Goal: Complete application form

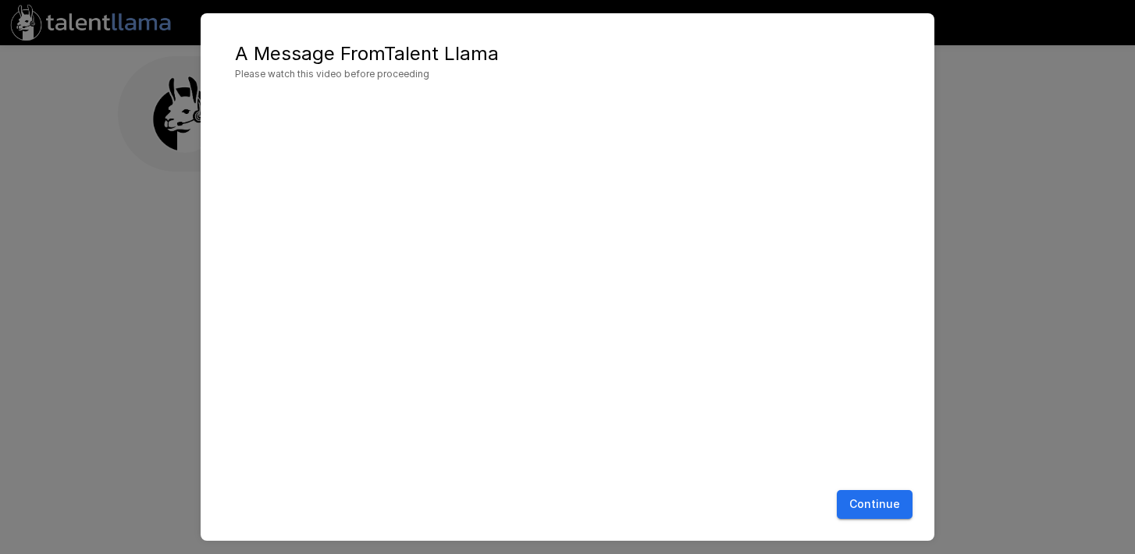
click at [886, 502] on button "Continue" at bounding box center [875, 504] width 76 height 29
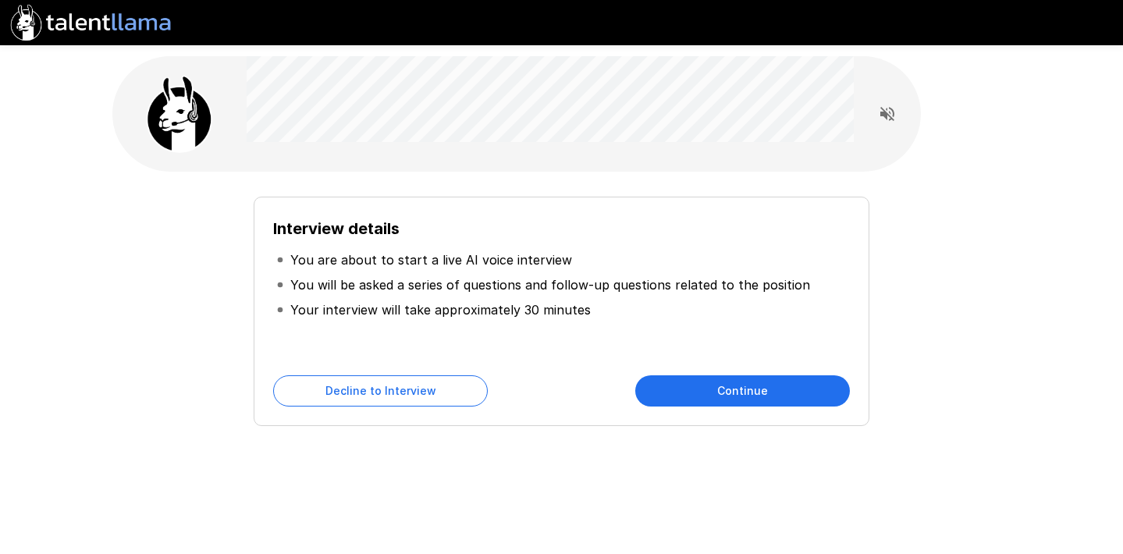
click at [741, 387] on button "Continue" at bounding box center [742, 390] width 215 height 31
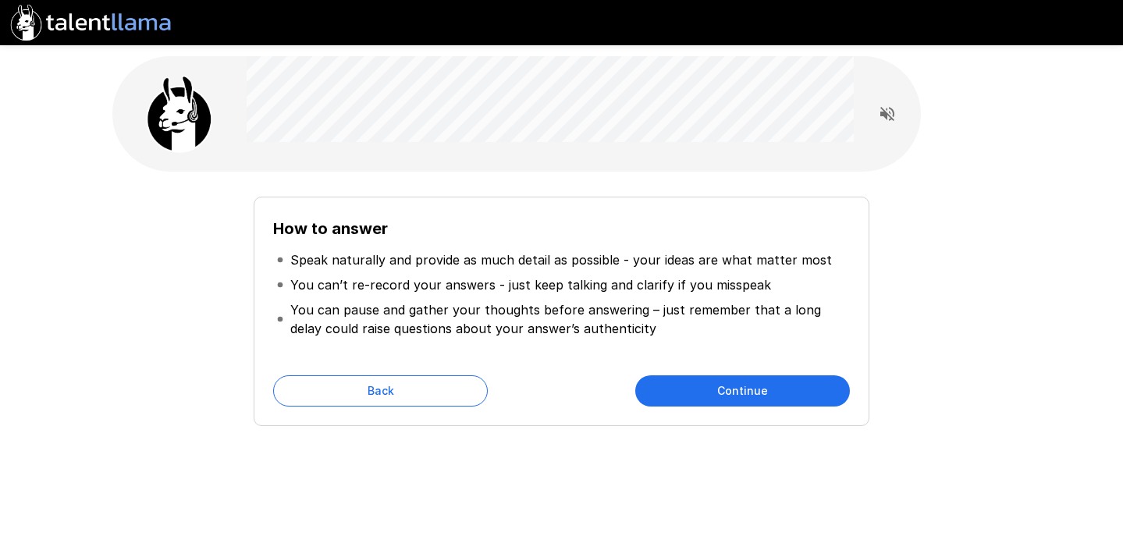
click at [766, 394] on button "Continue" at bounding box center [742, 390] width 215 height 31
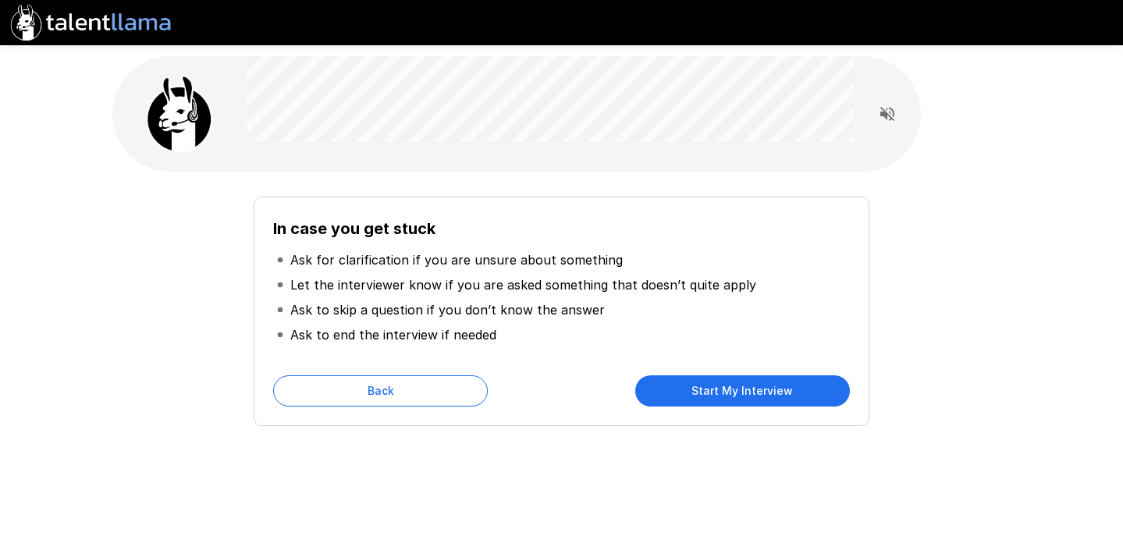
scroll to position [3, 0]
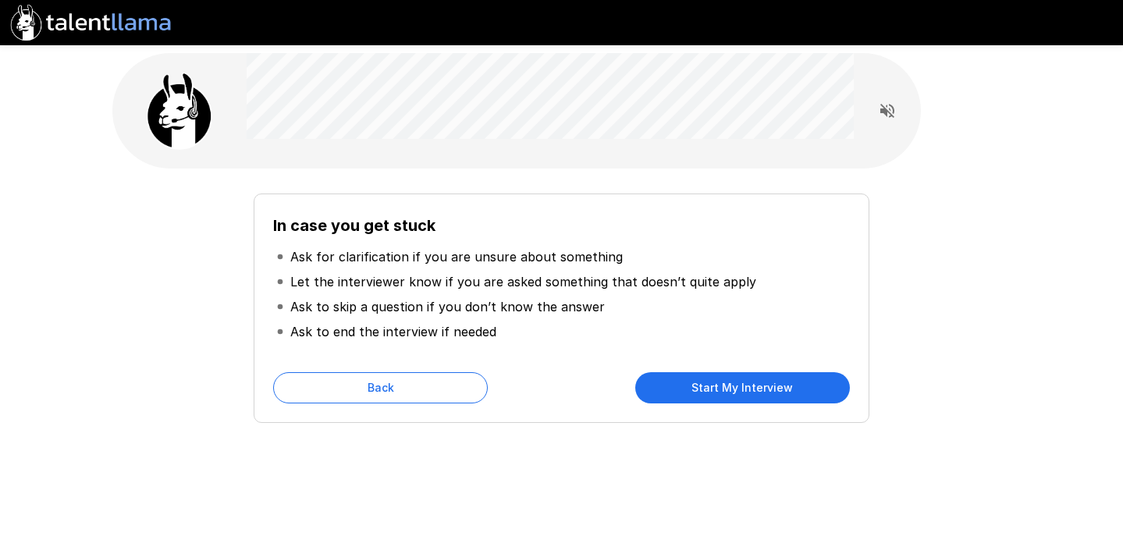
drag, startPoint x: 763, startPoint y: 391, endPoint x: 815, endPoint y: 366, distance: 57.2
click at [763, 391] on button "Start My Interview" at bounding box center [742, 387] width 215 height 31
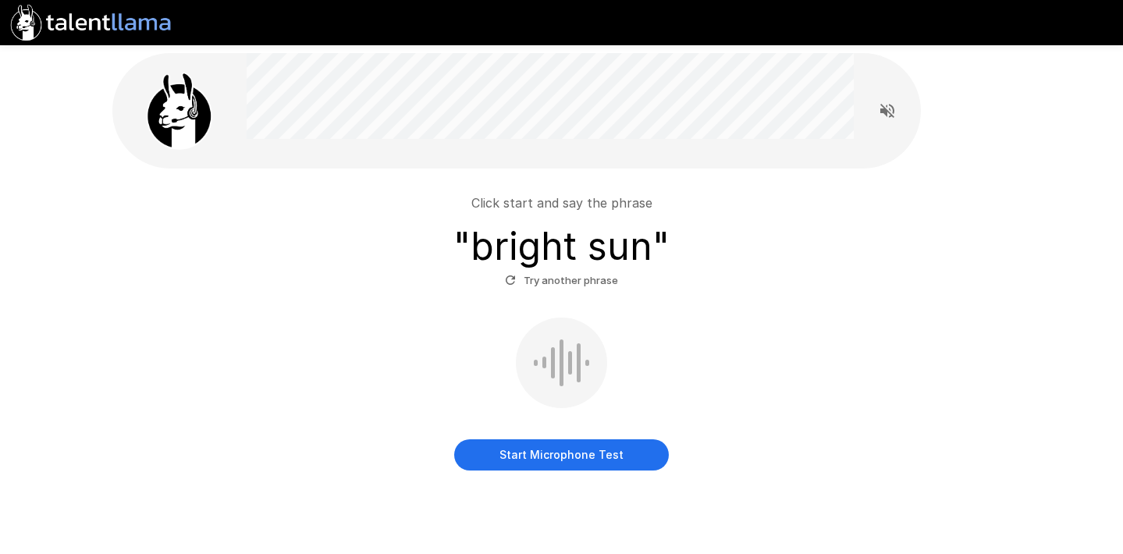
click at [560, 463] on button "Start Microphone Test" at bounding box center [561, 454] width 215 height 31
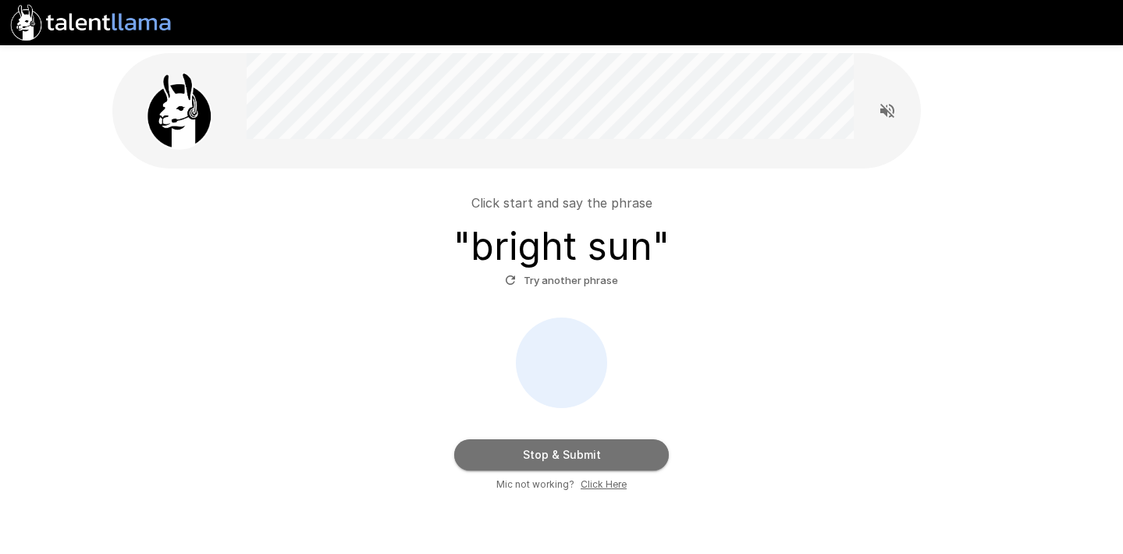
drag, startPoint x: 560, startPoint y: 463, endPoint x: 572, endPoint y: 455, distance: 14.1
click at [560, 463] on button "Stop & Submit" at bounding box center [561, 454] width 215 height 31
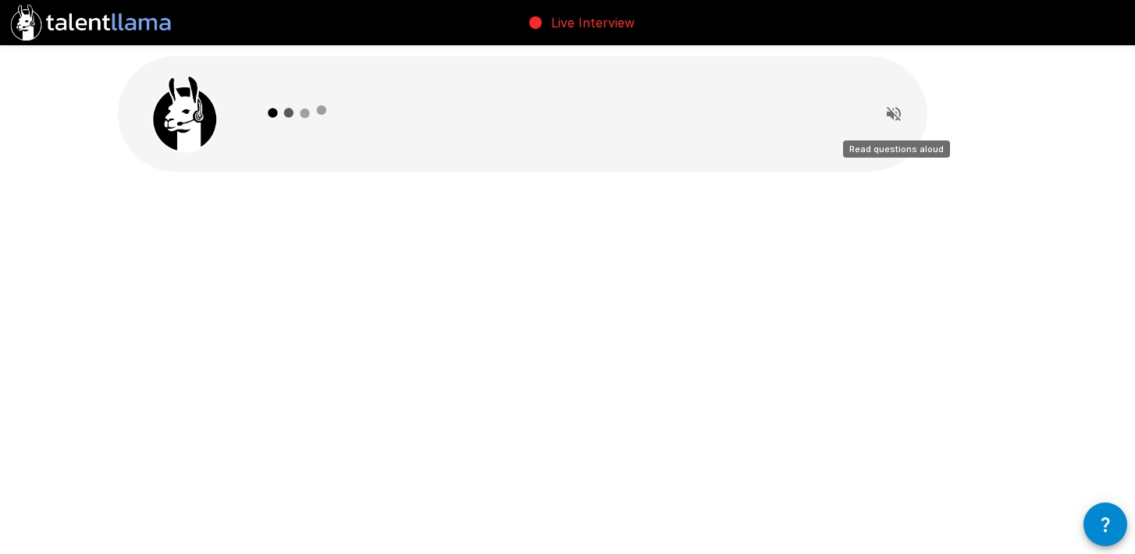
click at [898, 116] on icon "Read questions aloud" at bounding box center [893, 114] width 19 height 19
click at [898, 116] on icon "Stop reading questions aloud" at bounding box center [894, 114] width 14 height 14
click at [329, 105] on icon at bounding box center [298, 113] width 91 height 91
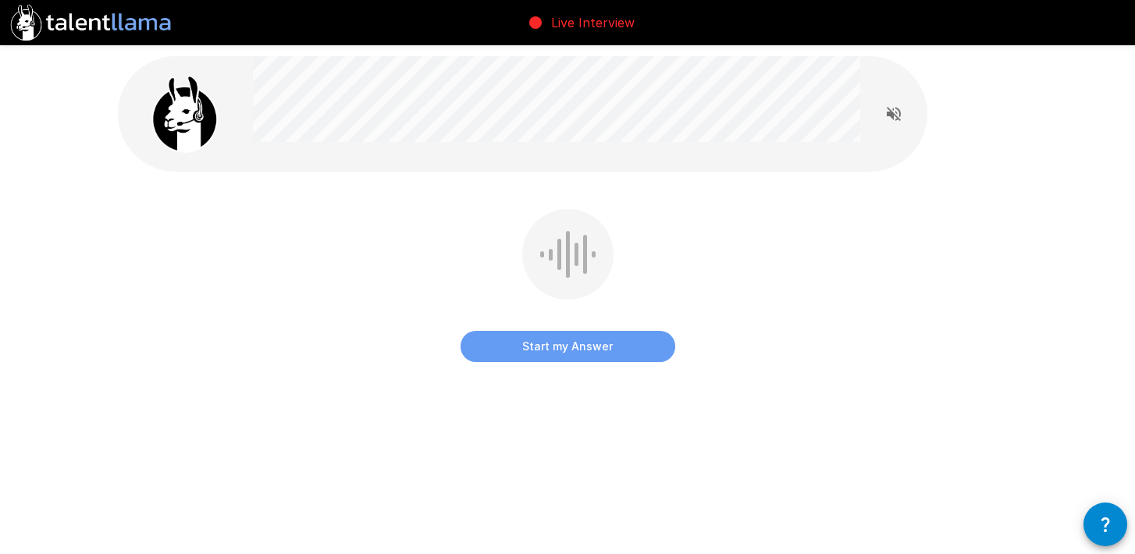
drag, startPoint x: 564, startPoint y: 350, endPoint x: 763, endPoint y: 327, distance: 200.4
click at [564, 350] on button "Start my Answer" at bounding box center [567, 346] width 215 height 31
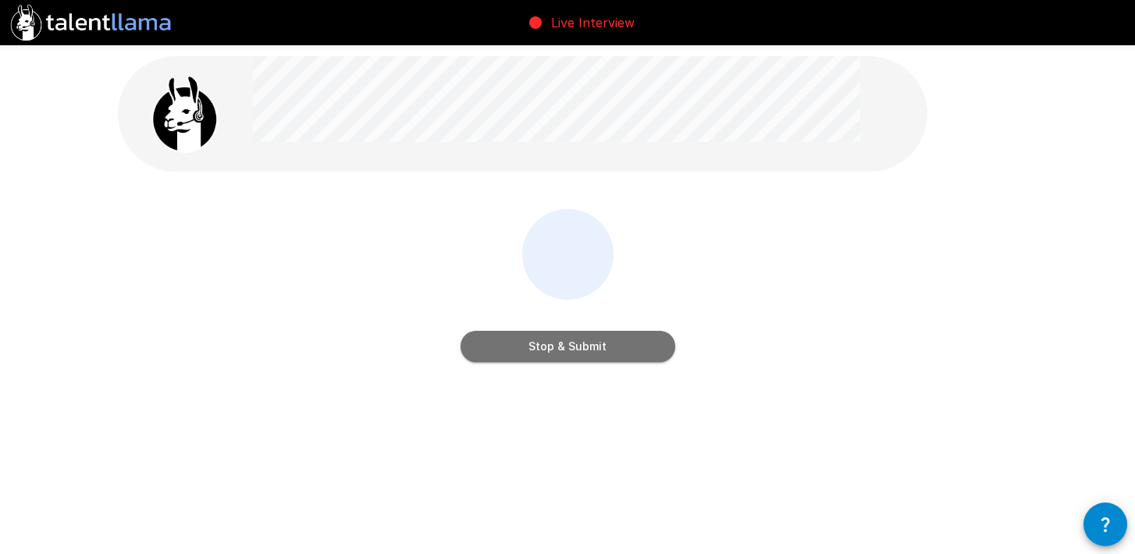
click at [575, 353] on button "Stop & Submit" at bounding box center [567, 346] width 215 height 31
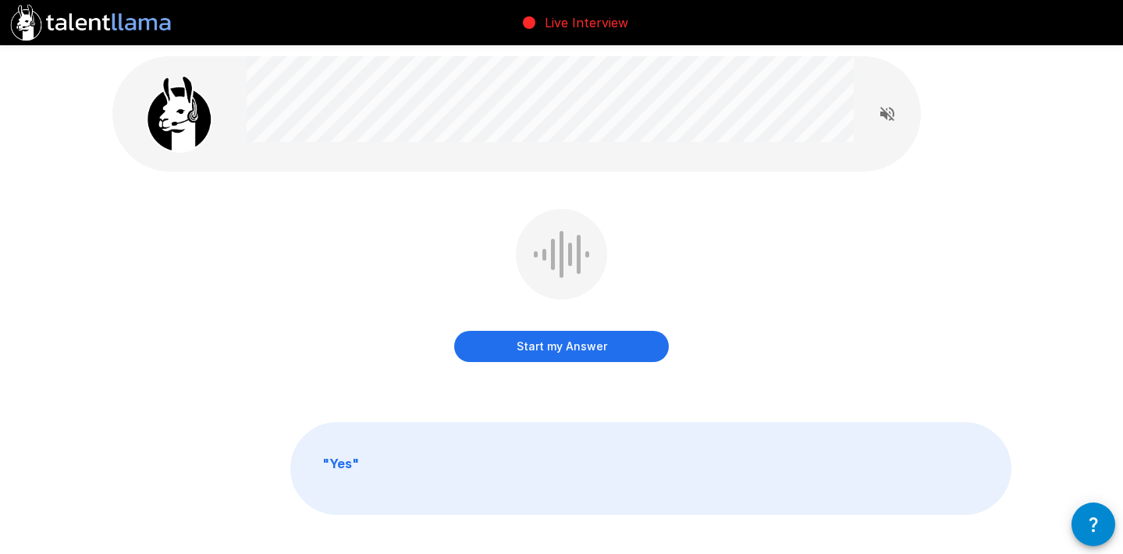
click at [577, 351] on button "Start my Answer" at bounding box center [561, 346] width 215 height 31
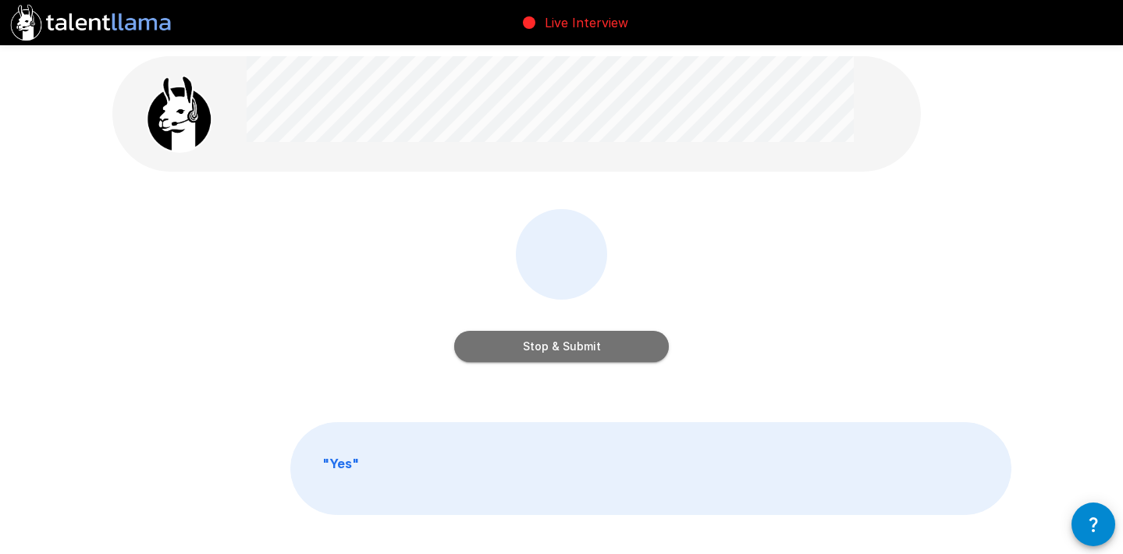
click at [571, 356] on button "Stop & Submit" at bounding box center [561, 346] width 215 height 31
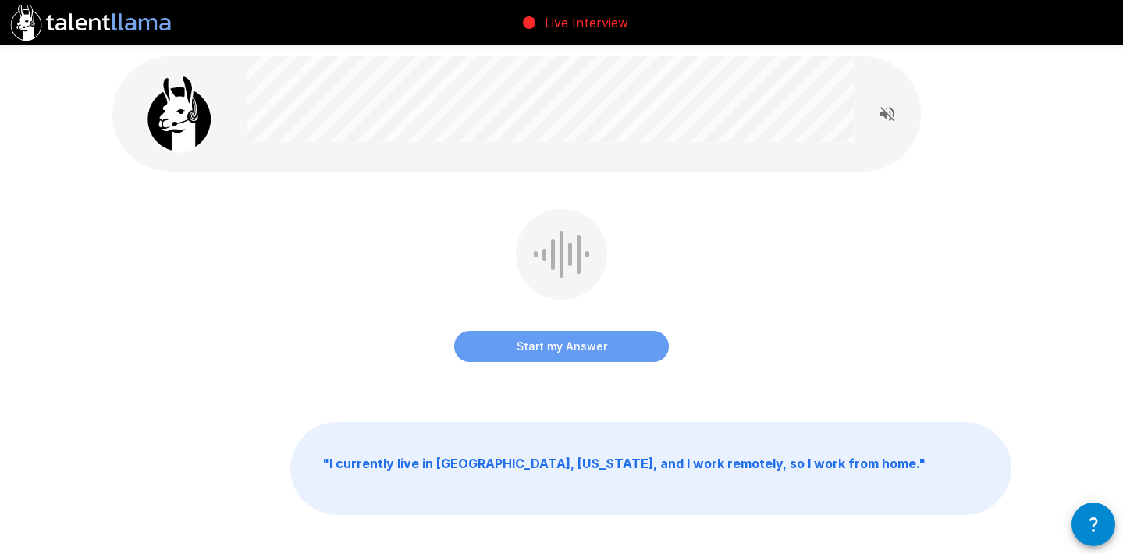
click at [595, 360] on button "Start my Answer" at bounding box center [561, 346] width 215 height 31
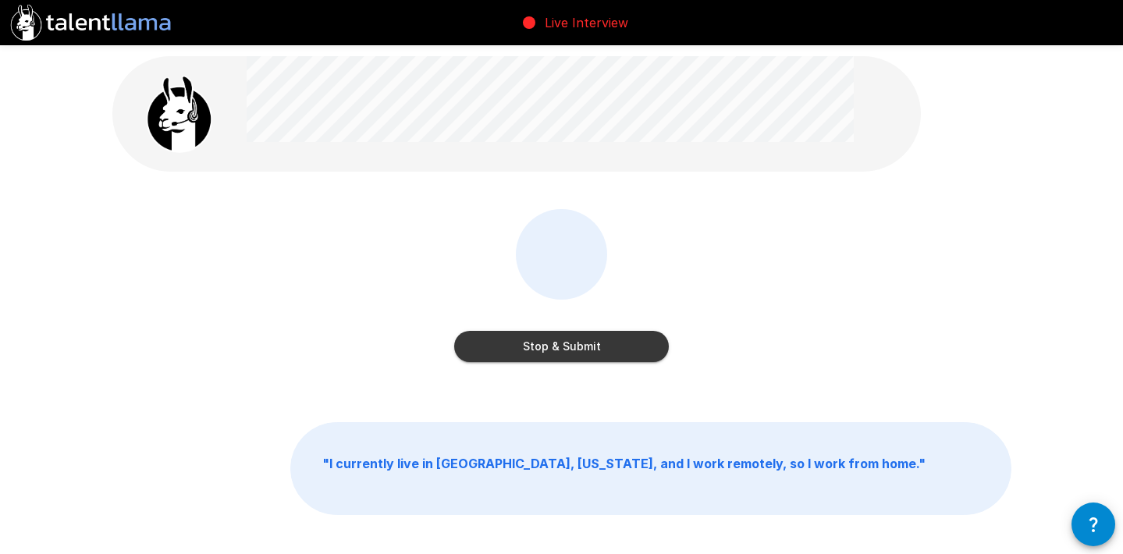
click at [596, 356] on button "Stop & Submit" at bounding box center [561, 346] width 215 height 31
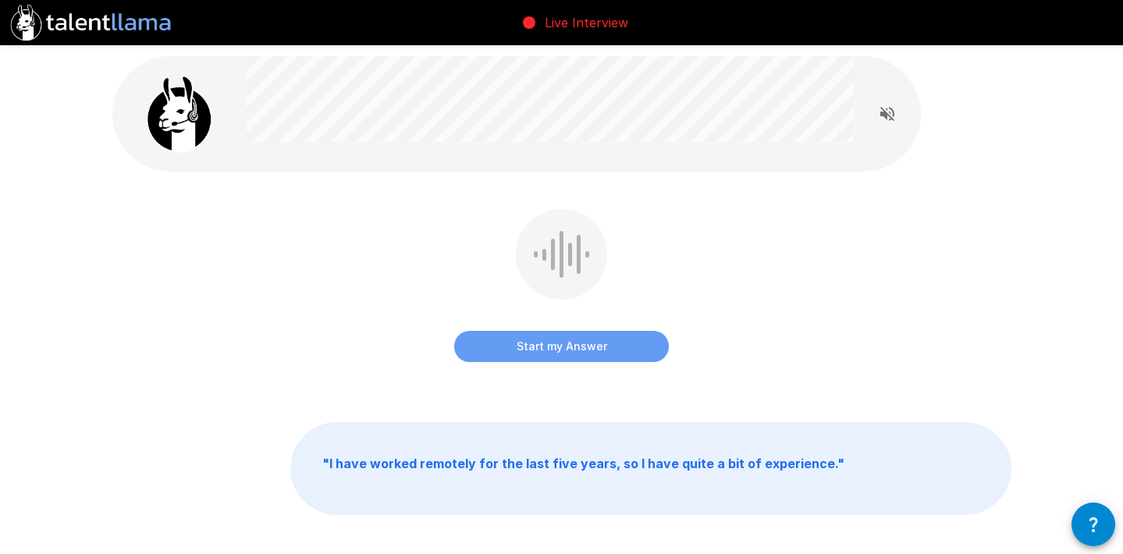
click at [574, 349] on button "Start my Answer" at bounding box center [561, 346] width 215 height 31
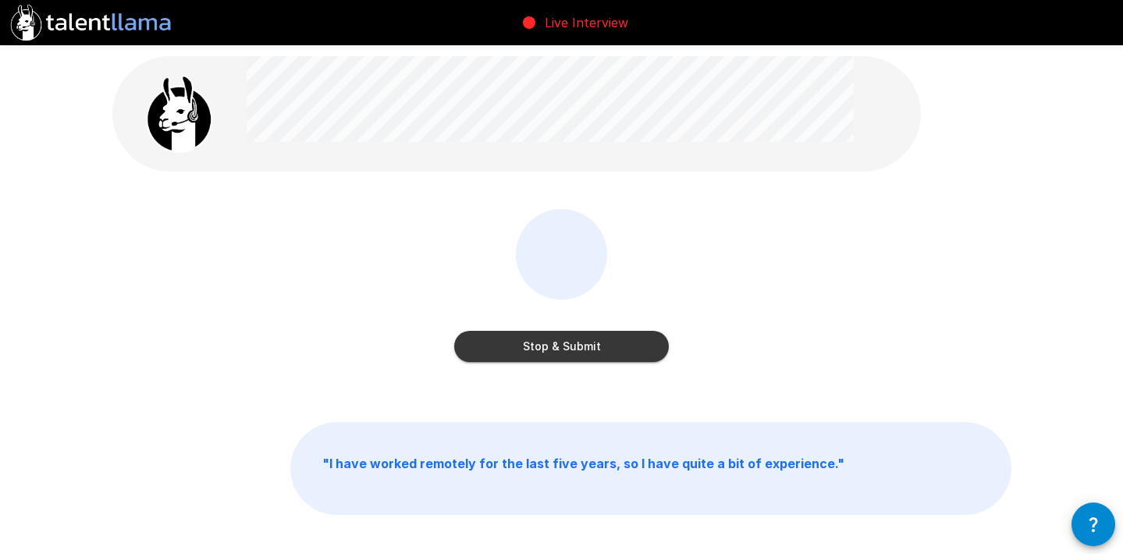
drag, startPoint x: 561, startPoint y: 357, endPoint x: 666, endPoint y: 350, distance: 104.8
click at [562, 357] on button "Stop & Submit" at bounding box center [561, 346] width 215 height 31
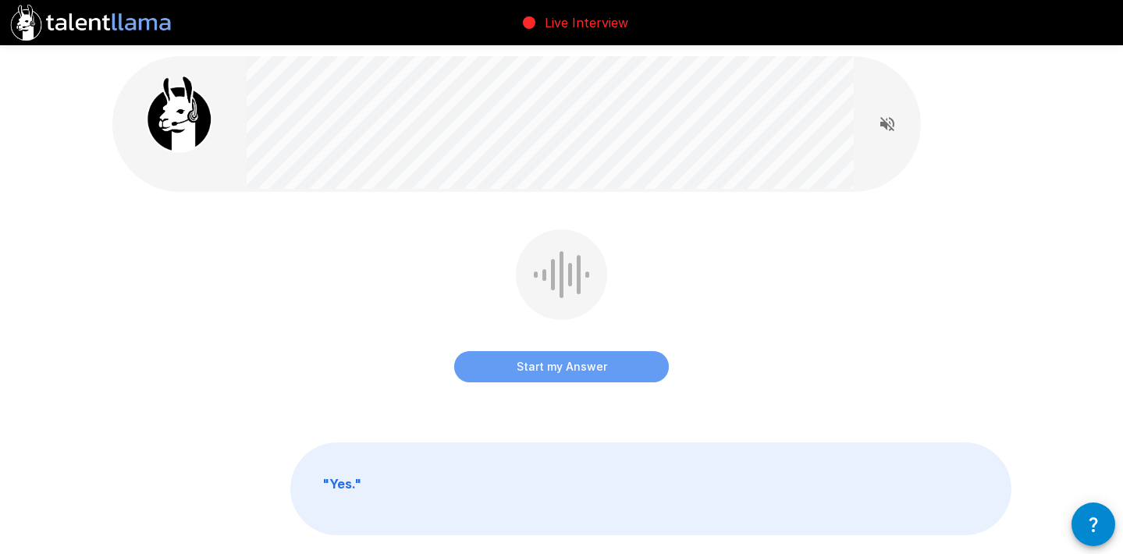
click at [594, 363] on button "Start my Answer" at bounding box center [561, 366] width 215 height 31
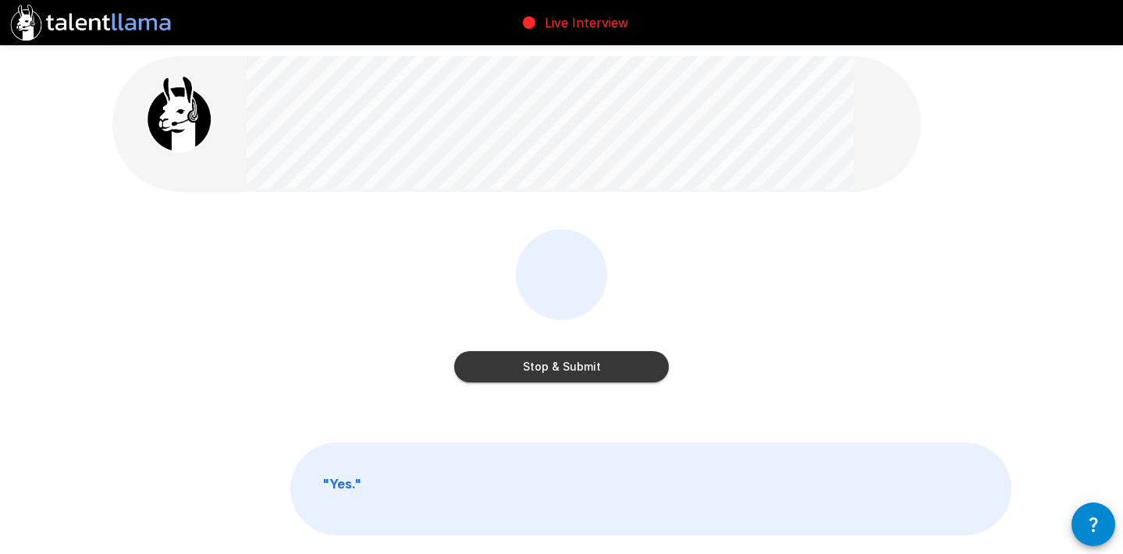
drag, startPoint x: 571, startPoint y: 369, endPoint x: 663, endPoint y: 360, distance: 92.6
click at [572, 371] on button "Stop & Submit" at bounding box center [561, 366] width 215 height 31
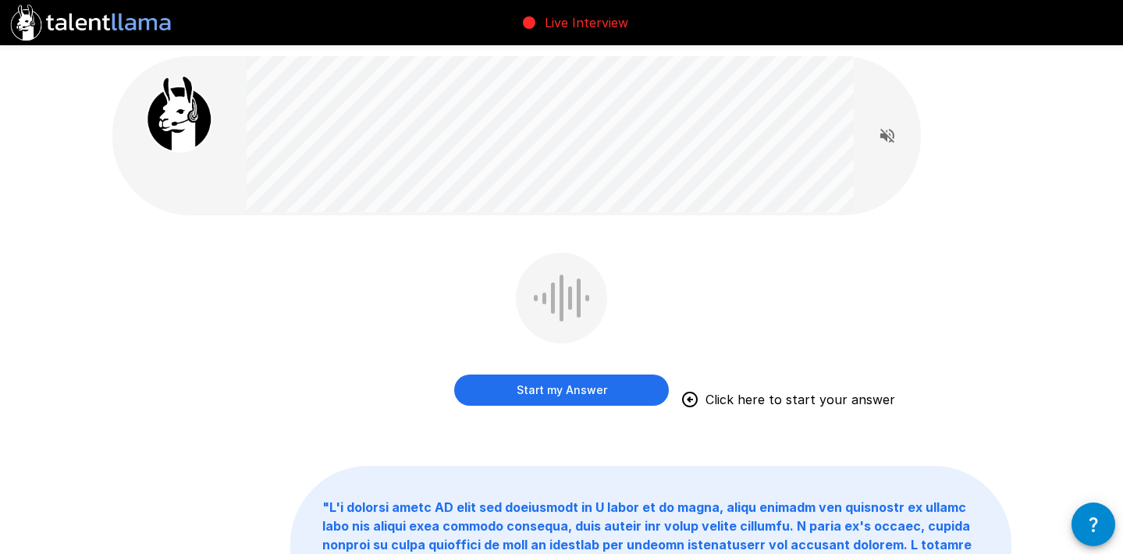
click at [571, 393] on button "Start my Answer" at bounding box center [561, 390] width 215 height 31
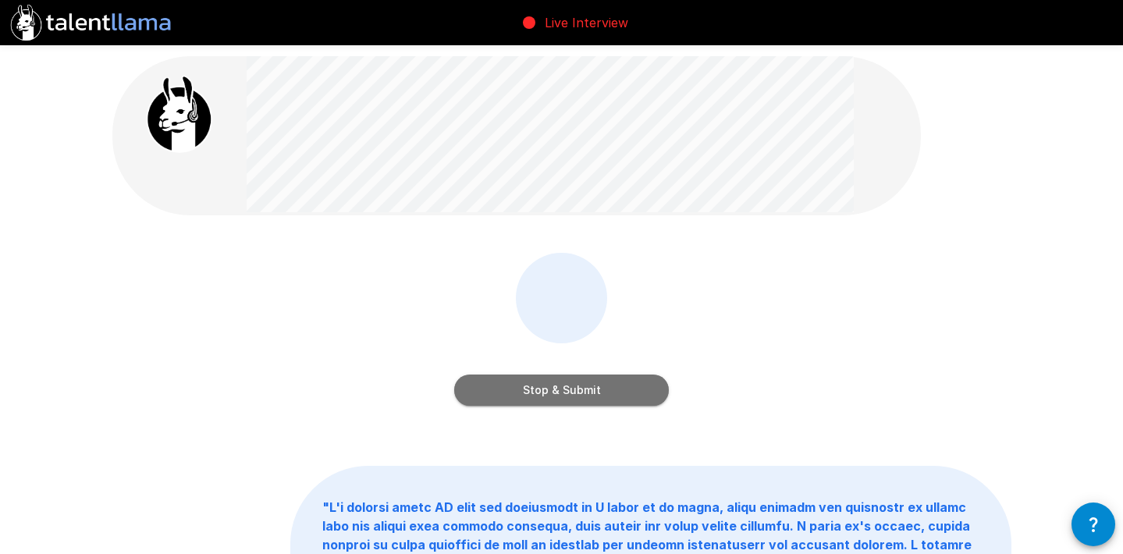
click at [543, 393] on button "Stop & Submit" at bounding box center [561, 390] width 215 height 31
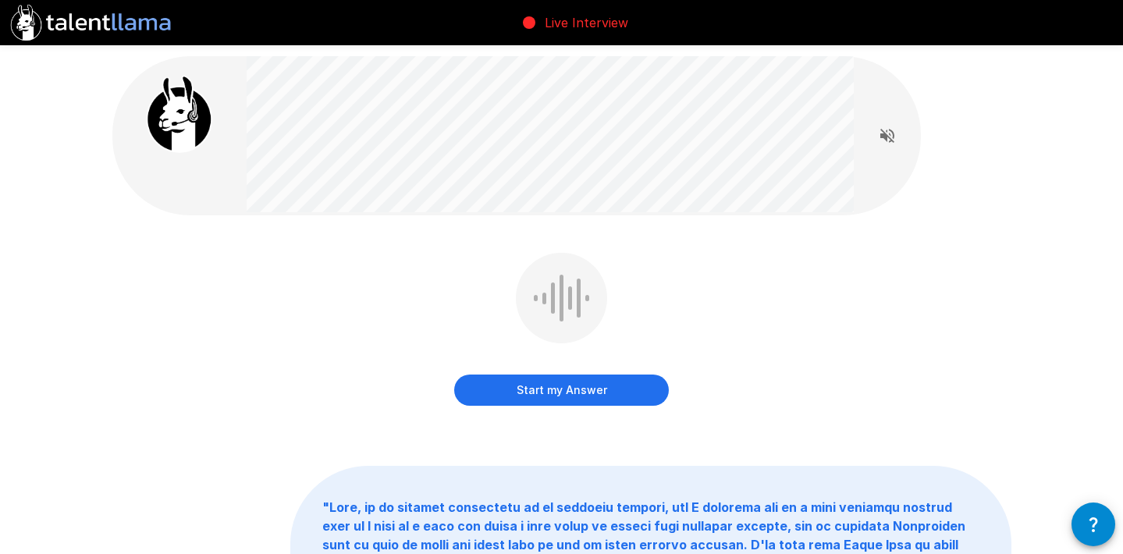
click at [571, 396] on button "Start my Answer" at bounding box center [561, 390] width 215 height 31
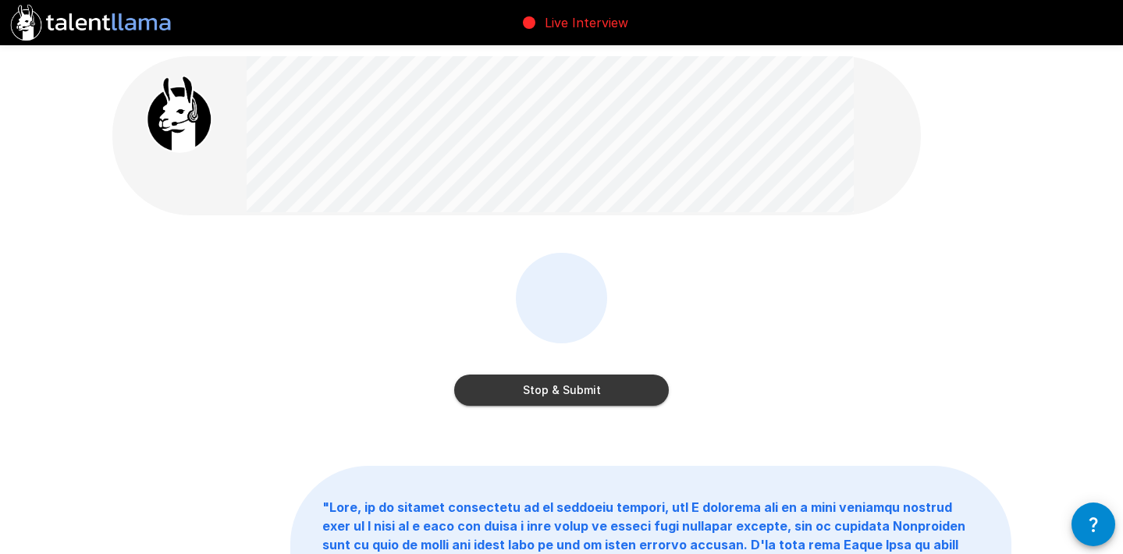
click at [535, 400] on button "Stop & Submit" at bounding box center [561, 390] width 215 height 31
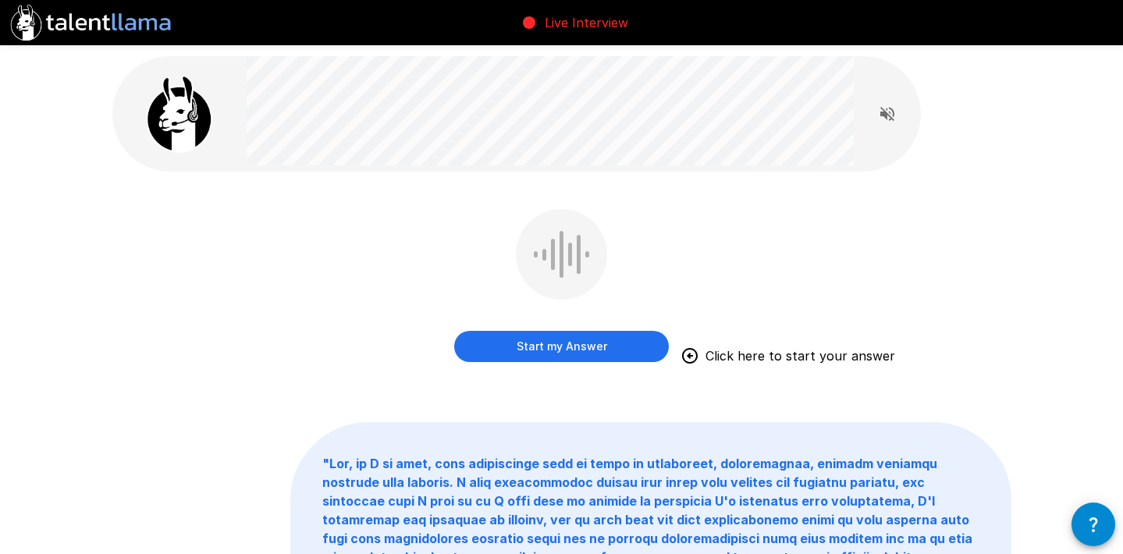
click at [575, 348] on button "Start my Answer" at bounding box center [561, 346] width 215 height 31
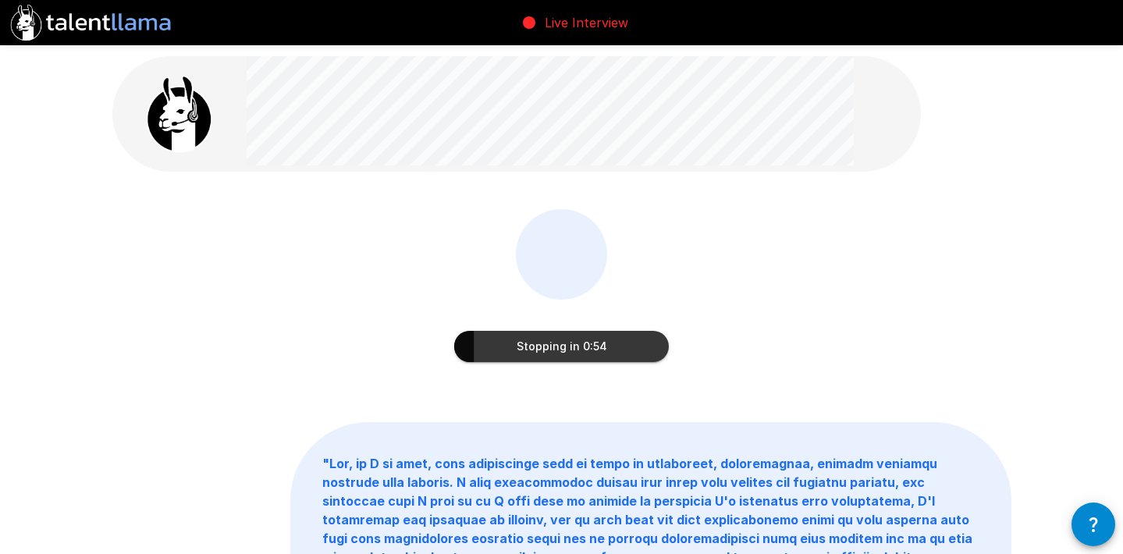
click at [539, 354] on button "Stopping in 0:54" at bounding box center [561, 346] width 215 height 31
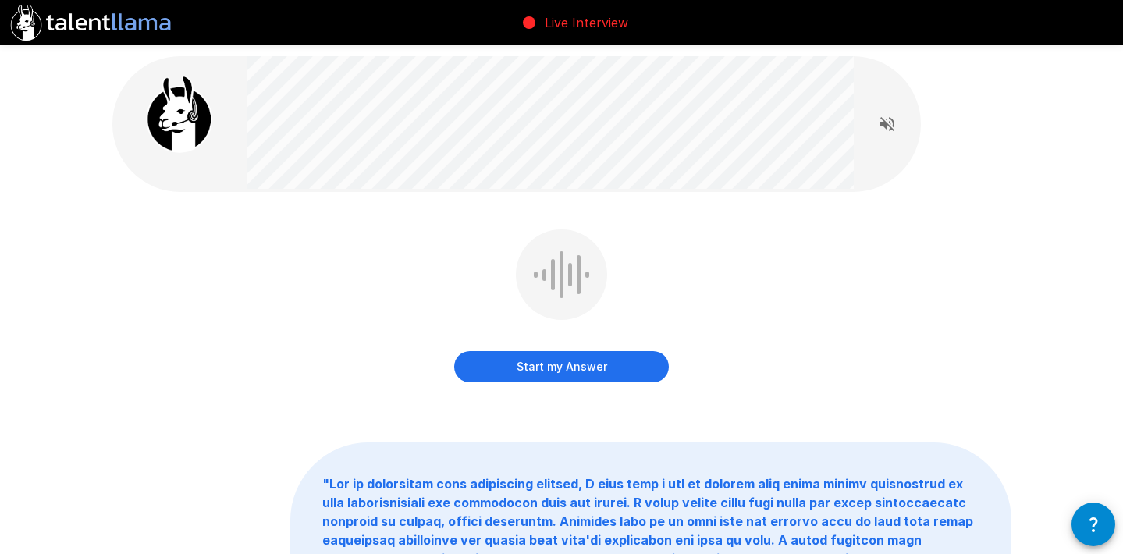
click at [585, 361] on button "Start my Answer" at bounding box center [561, 366] width 215 height 31
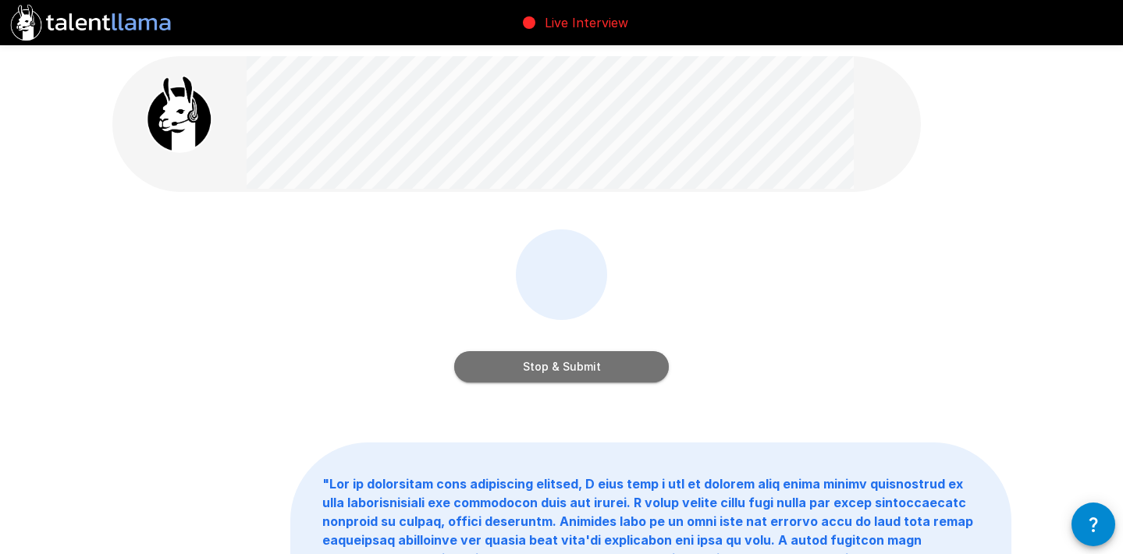
click at [561, 366] on button "Stop & Submit" at bounding box center [561, 366] width 215 height 31
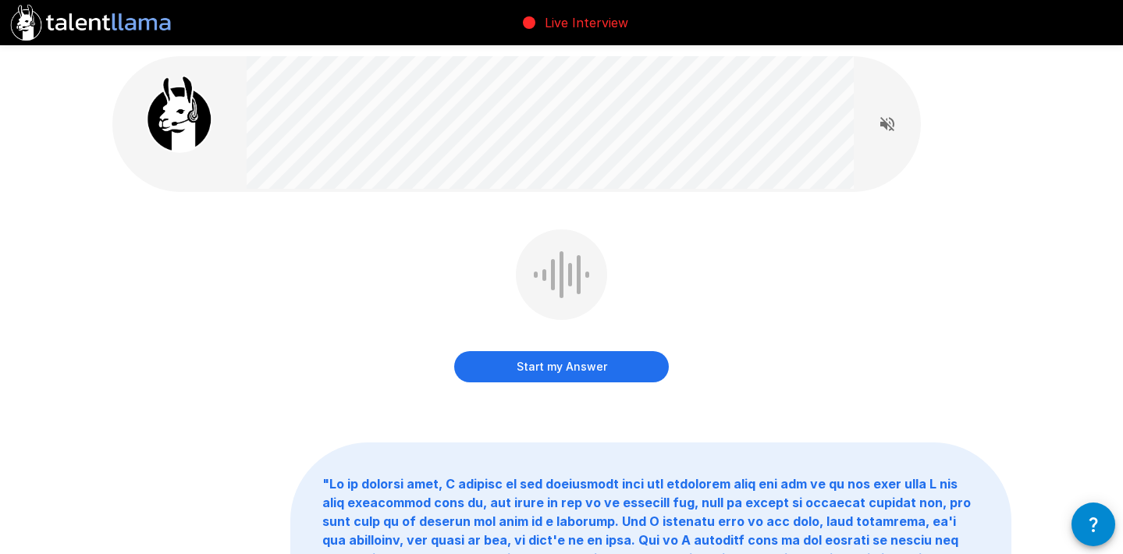
click at [560, 368] on button "Start my Answer" at bounding box center [561, 366] width 215 height 31
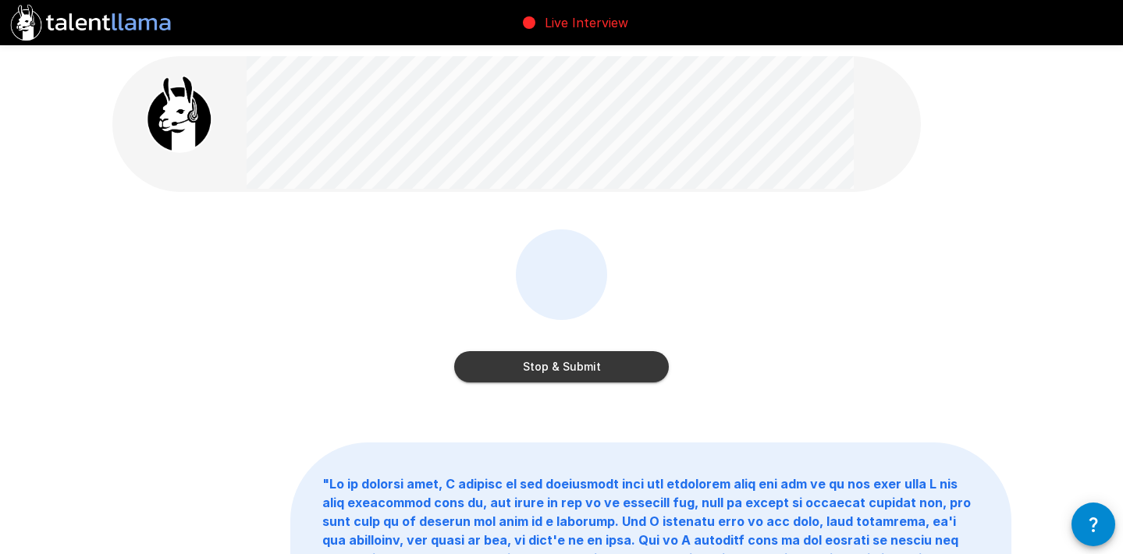
click at [539, 371] on button "Stop & Submit" at bounding box center [561, 366] width 215 height 31
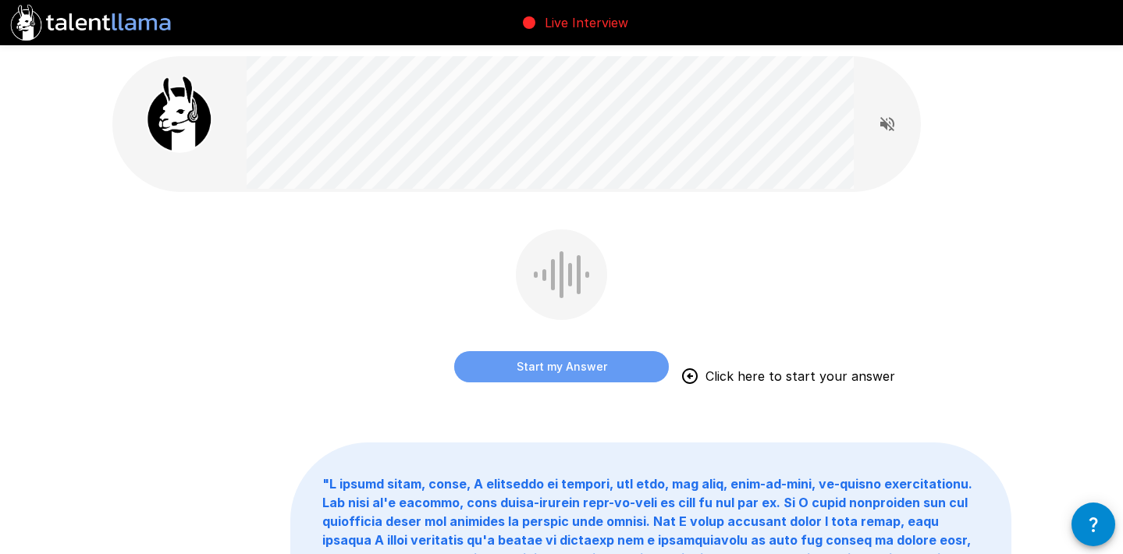
click at [533, 368] on button "Start my Answer" at bounding box center [561, 366] width 215 height 31
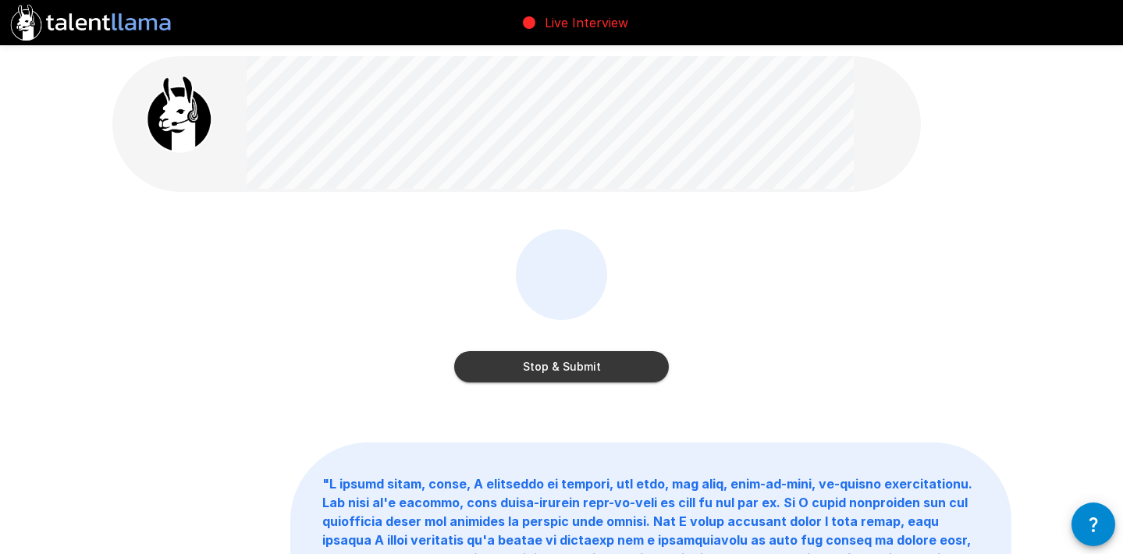
click at [555, 368] on button "Stop & Submit" at bounding box center [561, 366] width 215 height 31
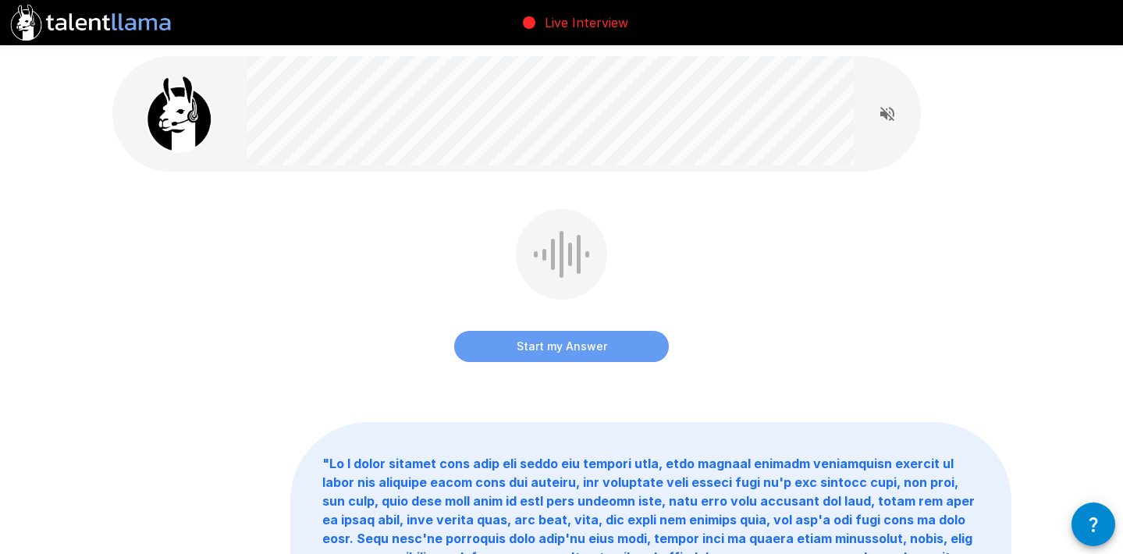
click at [533, 347] on button "Start my Answer" at bounding box center [561, 346] width 215 height 31
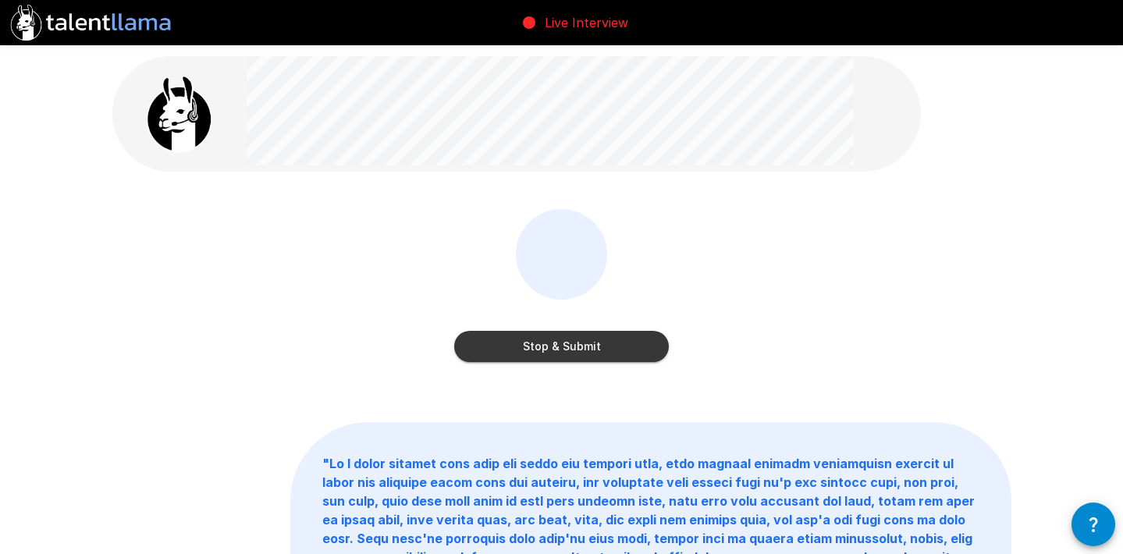
click at [555, 350] on button "Stop & Submit" at bounding box center [561, 346] width 215 height 31
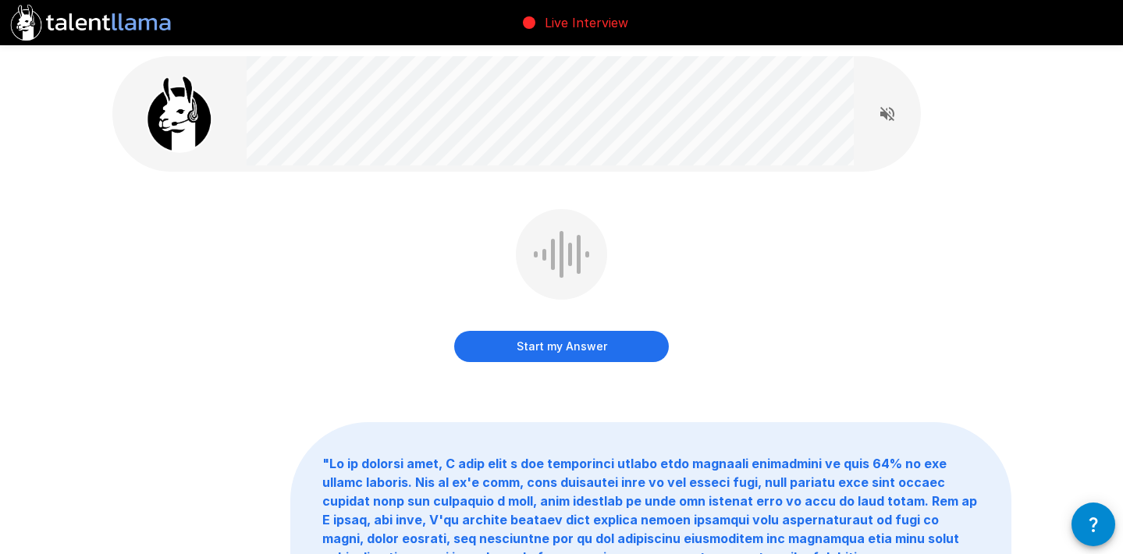
click at [551, 354] on button "Start my Answer" at bounding box center [561, 346] width 215 height 31
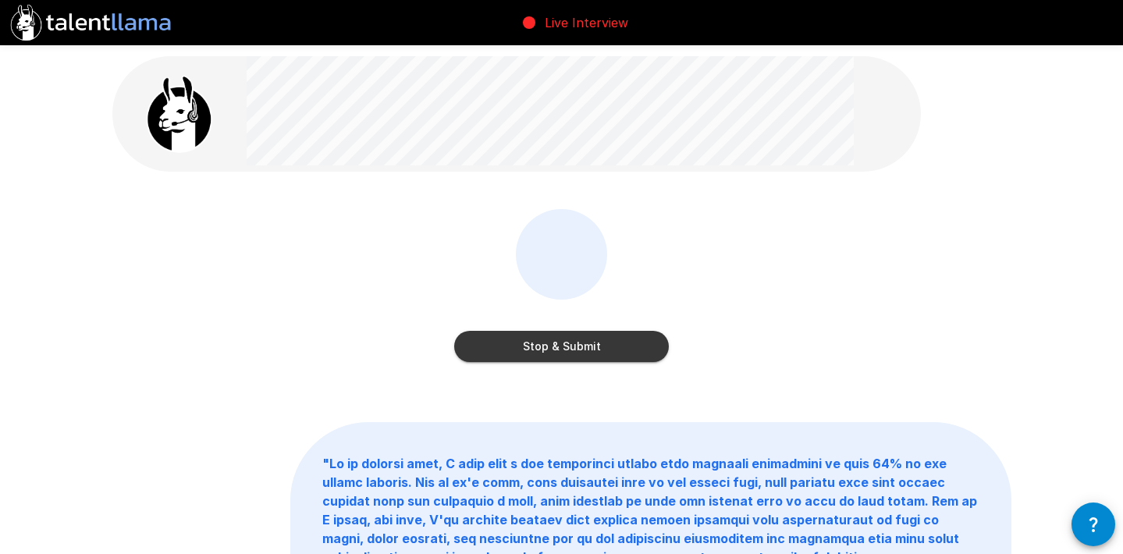
click at [613, 346] on button "Stop & Submit" at bounding box center [561, 346] width 215 height 31
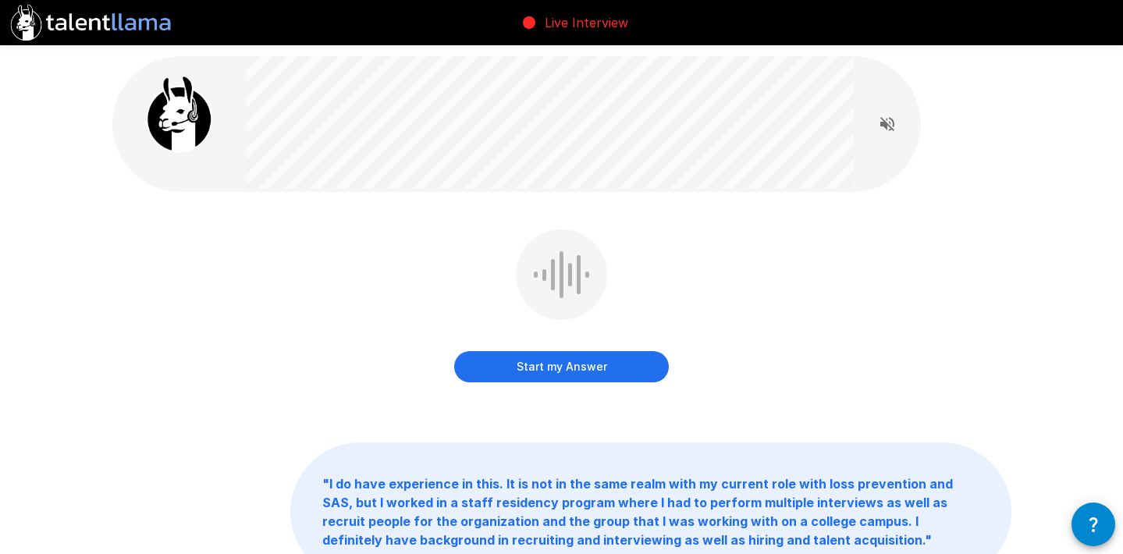
drag, startPoint x: 585, startPoint y: 360, endPoint x: 1012, endPoint y: 286, distance: 433.1
click at [586, 360] on button "Start my Answer" at bounding box center [561, 366] width 215 height 31
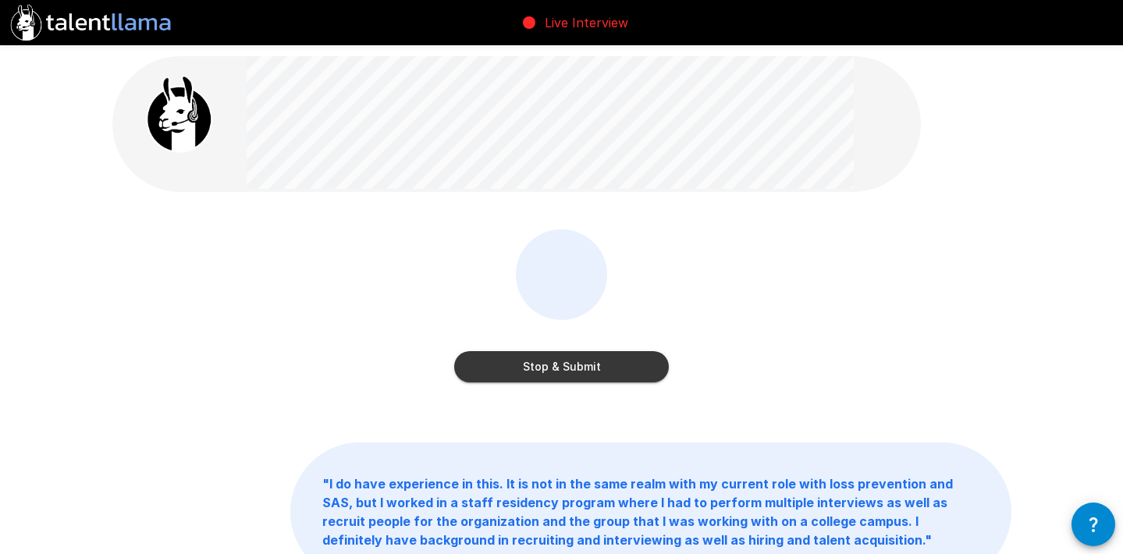
drag, startPoint x: 556, startPoint y: 375, endPoint x: 733, endPoint y: 362, distance: 176.9
click at [556, 375] on button "Stop & Submit" at bounding box center [561, 366] width 215 height 31
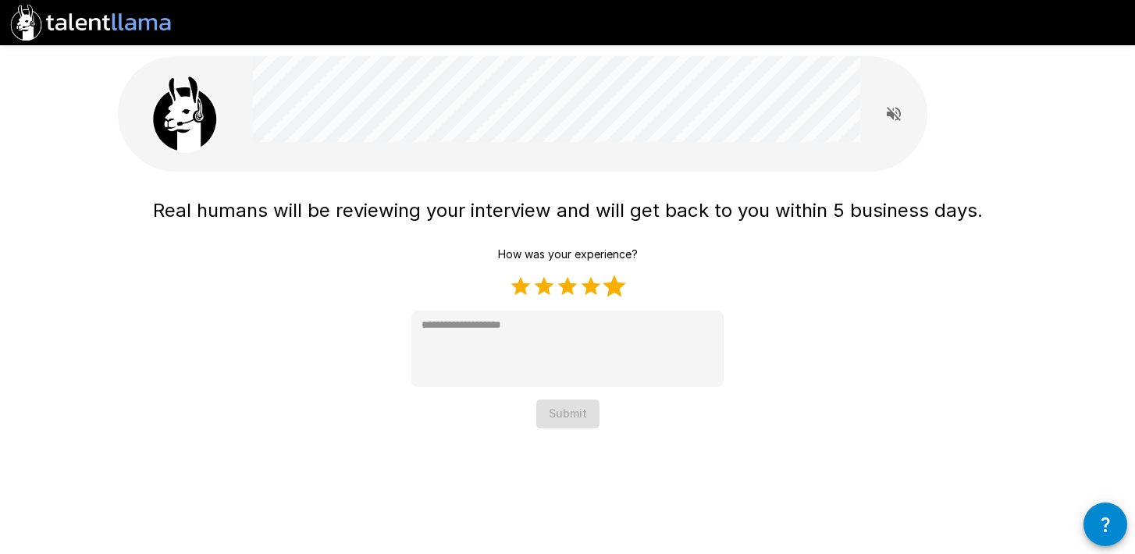
click at [612, 287] on label "5 Stars" at bounding box center [613, 286] width 23 height 23
type textarea "*"
click at [575, 418] on button "Submit" at bounding box center [567, 414] width 63 height 29
